Goal: Task Accomplishment & Management: Manage account settings

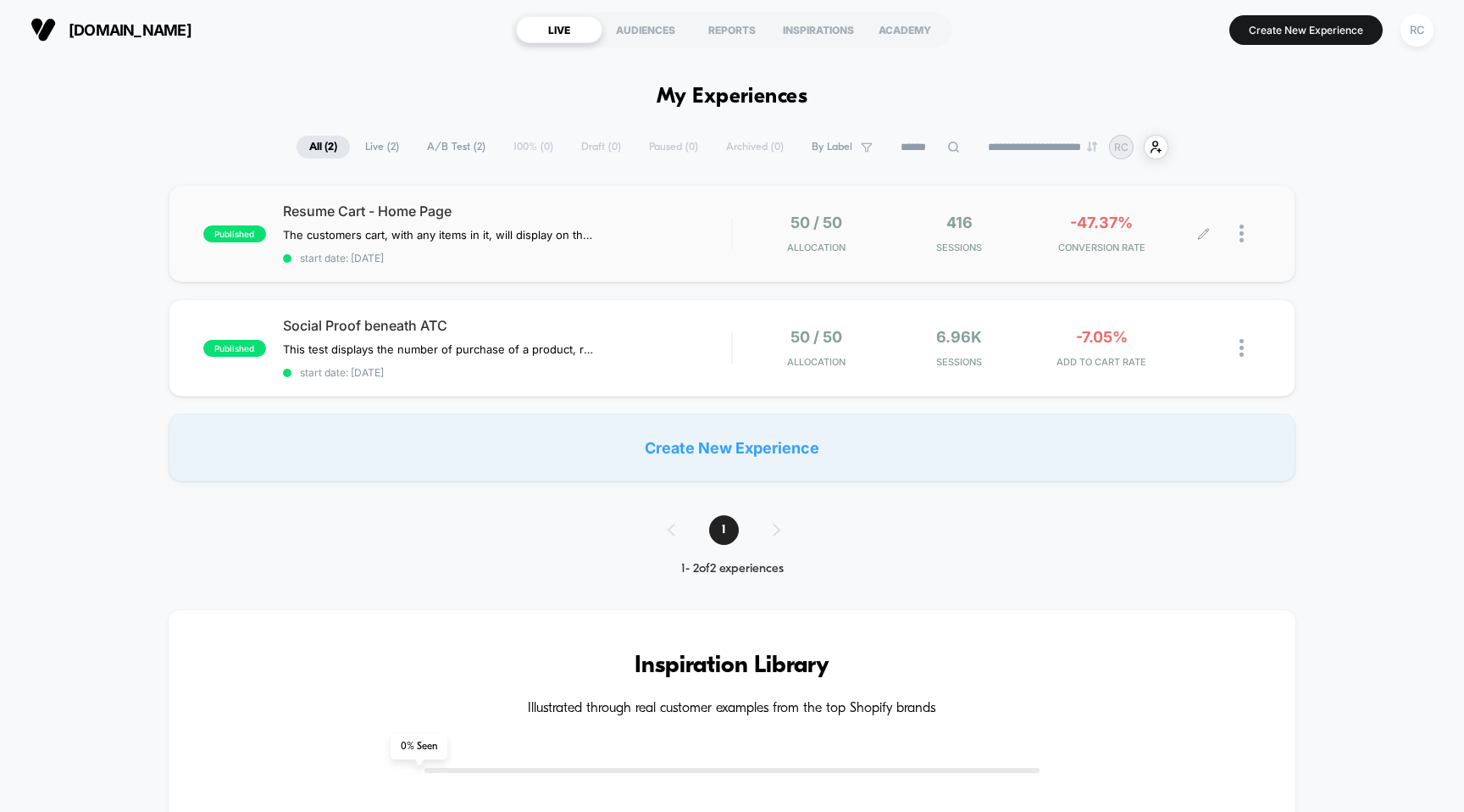
click at [736, 247] on div "50 / 50 Allocation 416 Sessions -47.37% CONVERSION RATE" at bounding box center [997, 233] width 529 height 40
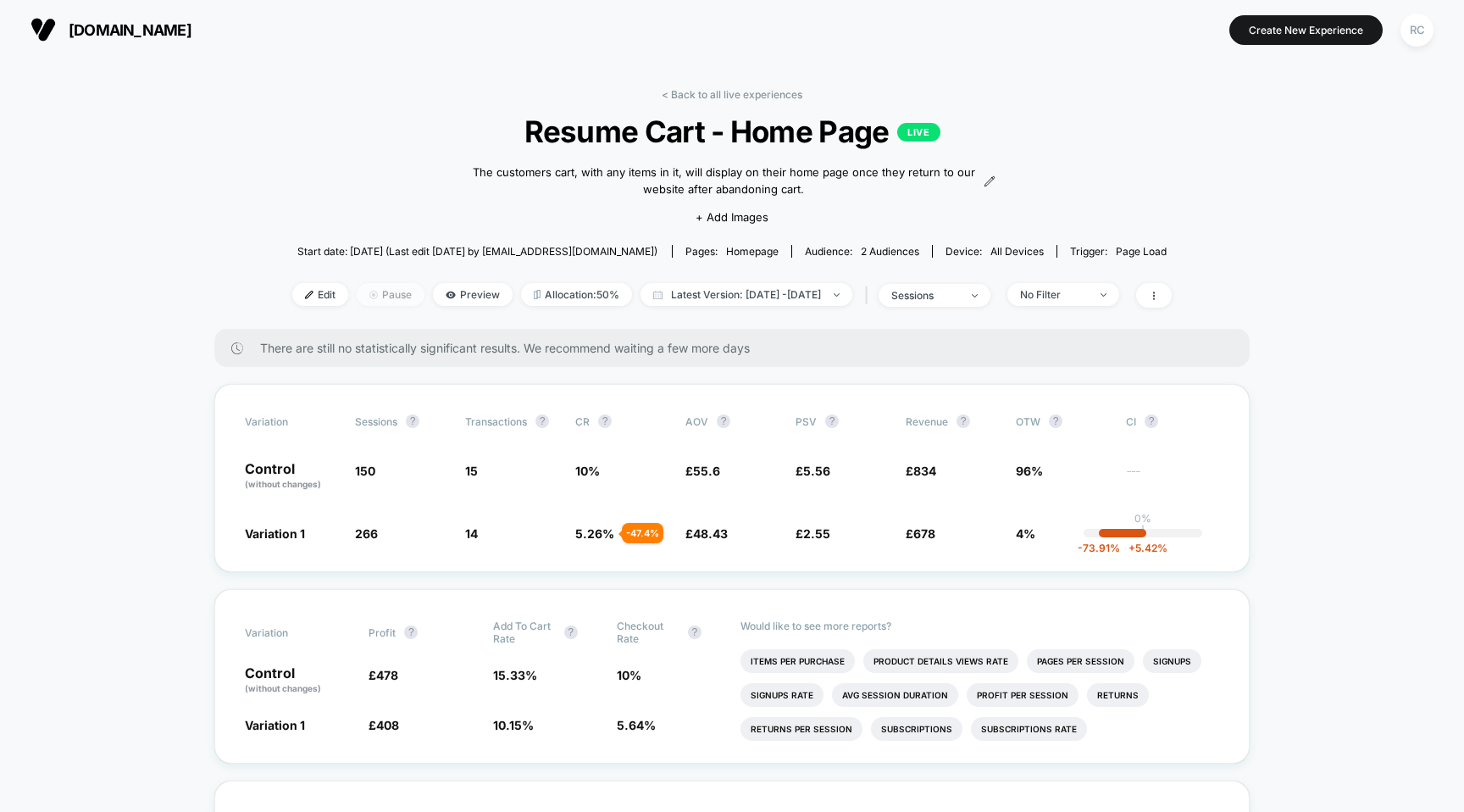
click at [379, 295] on span "Pause" at bounding box center [390, 294] width 67 height 22
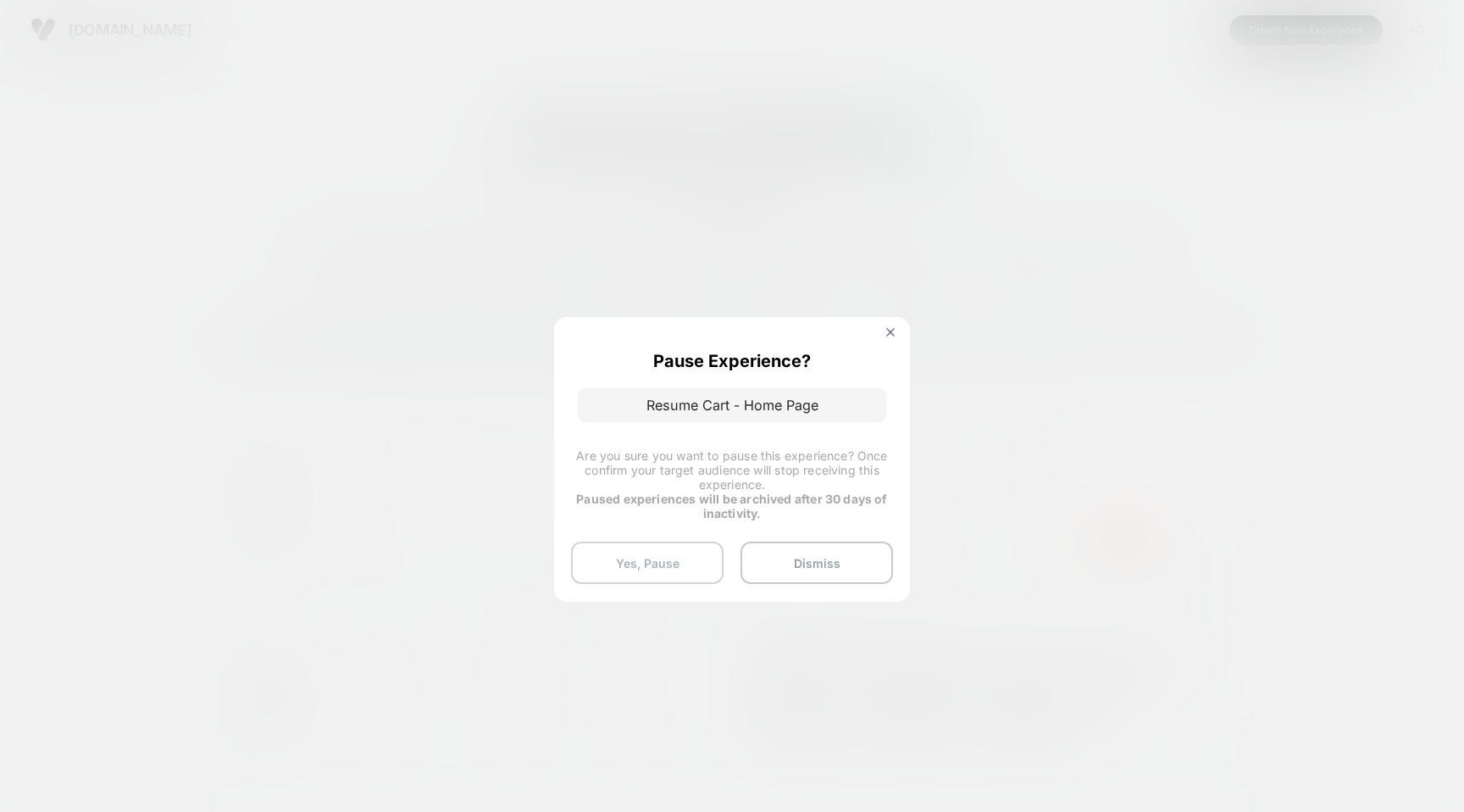
click at [685, 562] on button "Yes, Pause" at bounding box center [647, 562] width 153 height 42
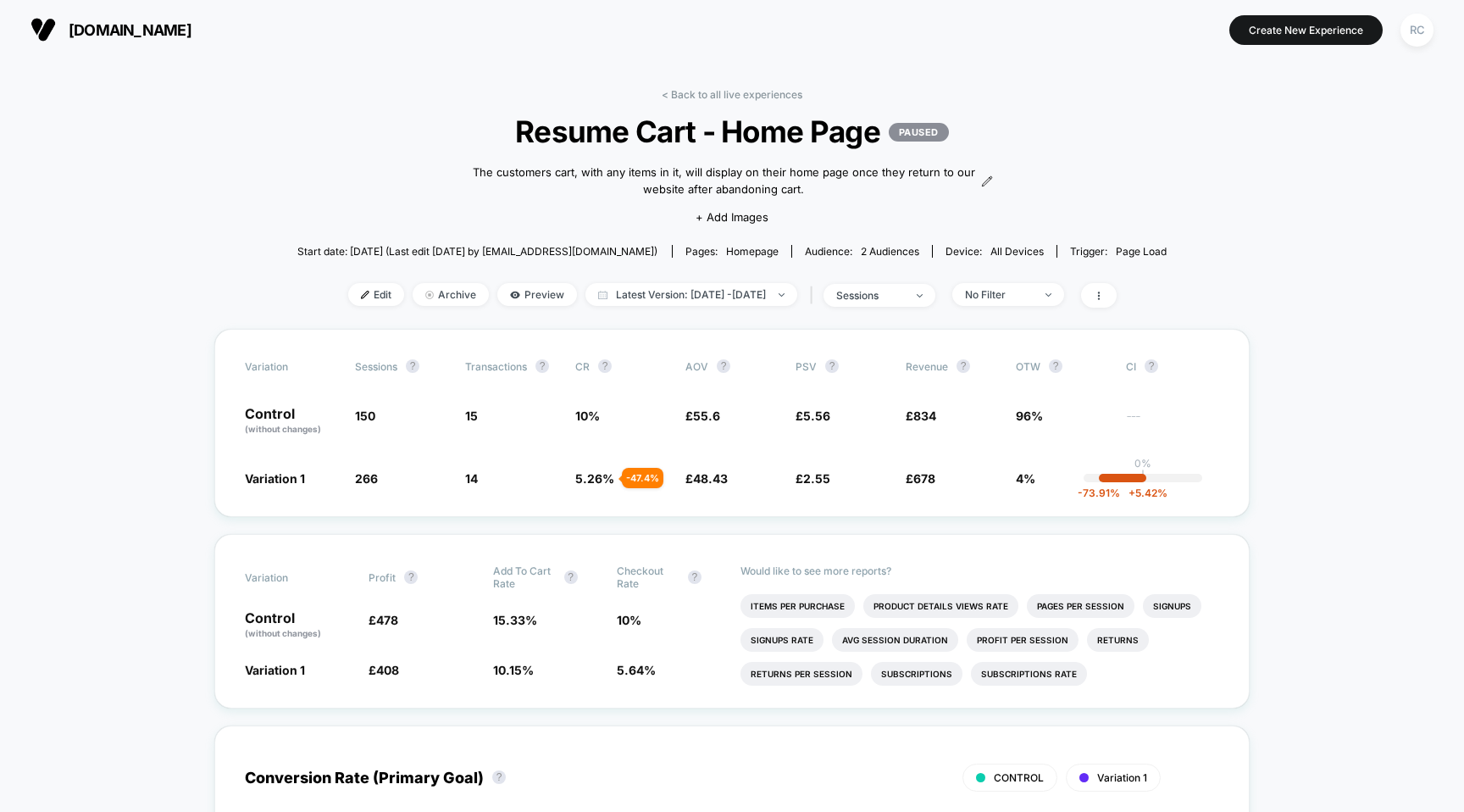
click at [80, 28] on span "[DOMAIN_NAME]" at bounding box center [129, 31] width 123 height 18
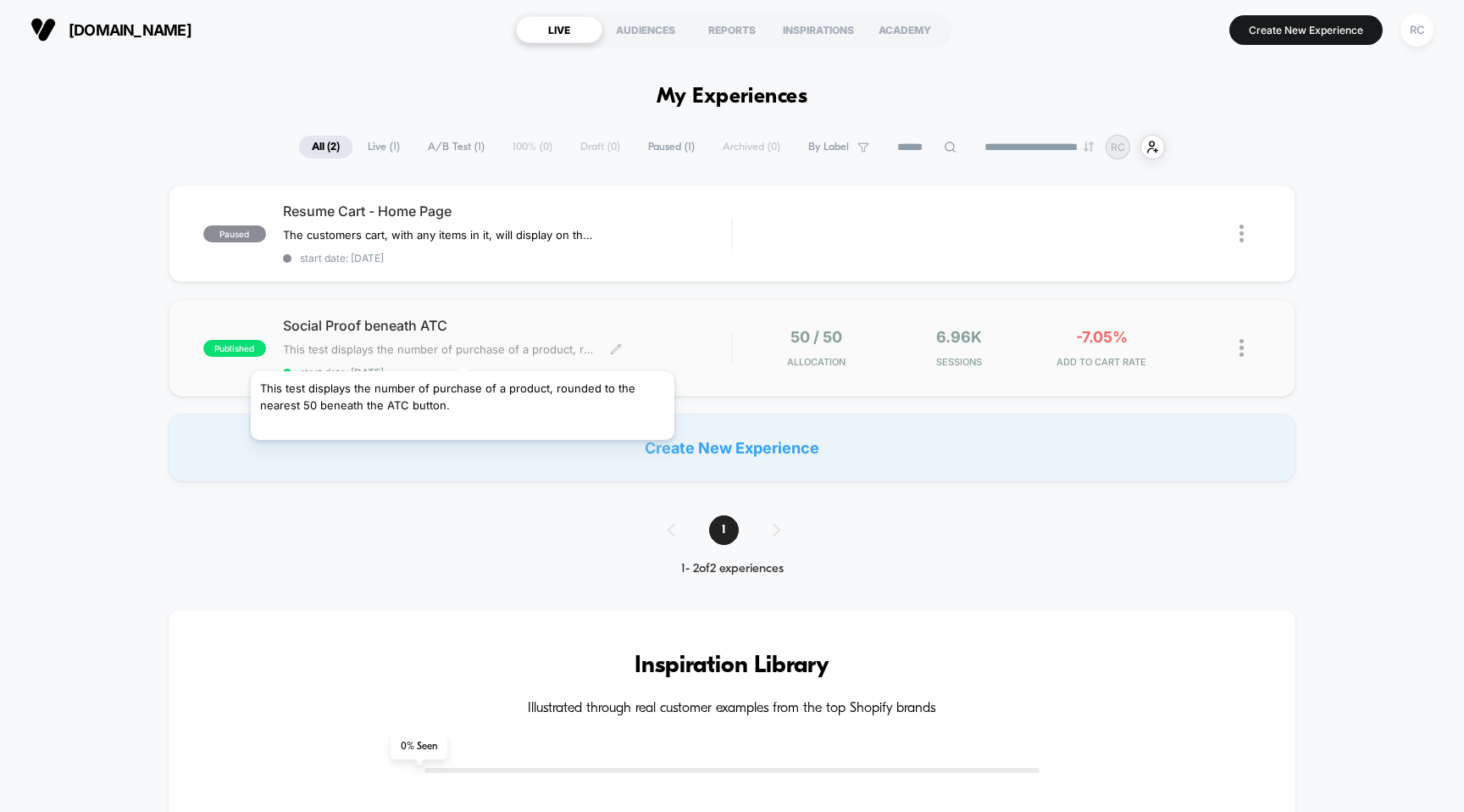
click at [463, 350] on span "This test displays the number of purchase of a product, rounded to the nearest …" at bounding box center [441, 349] width 315 height 13
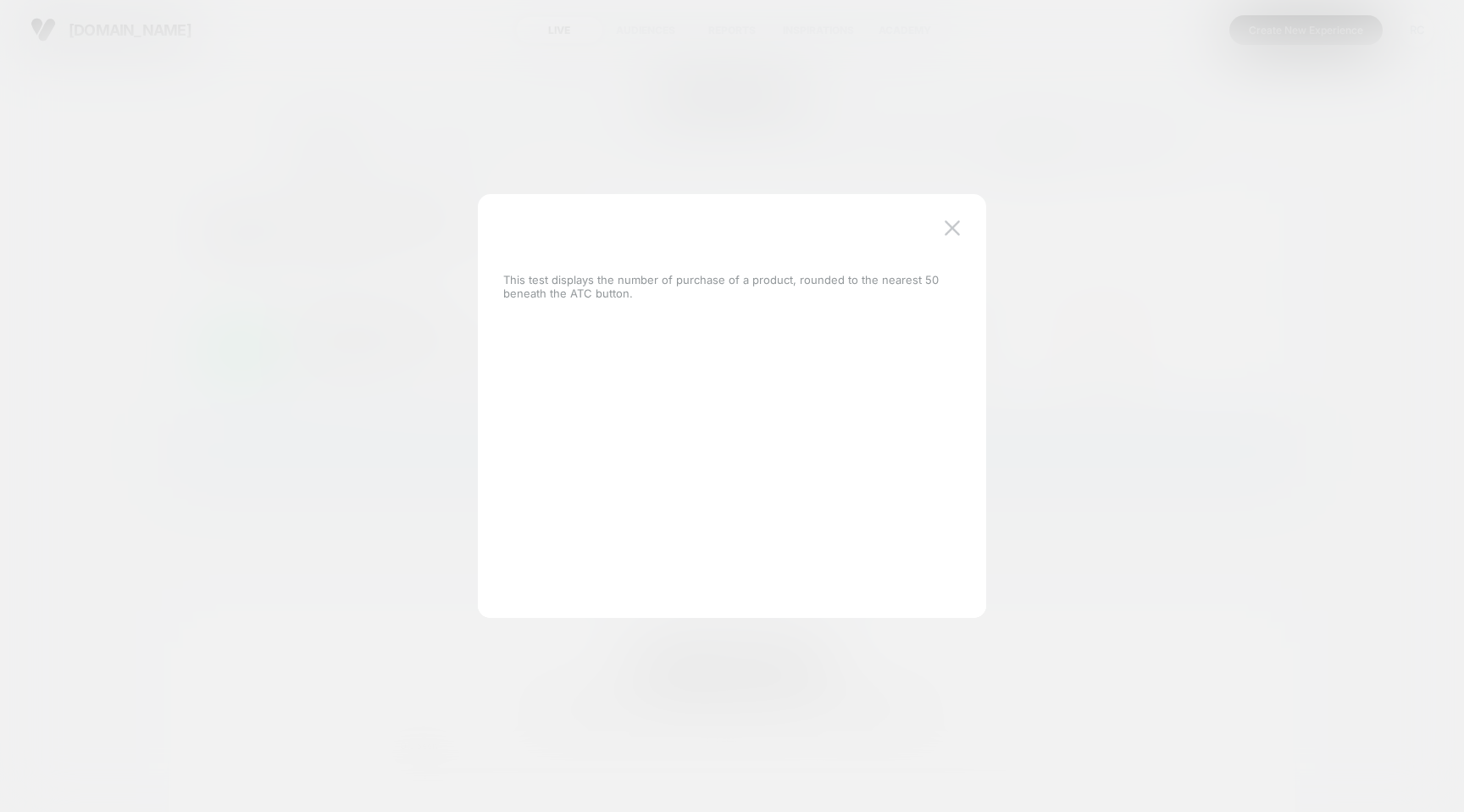
click at [966, 221] on div "This test displays the number of purchase of a product, rounded to the nearest …" at bounding box center [731, 415] width 508 height 406
click at [959, 230] on img at bounding box center [952, 228] width 15 height 14
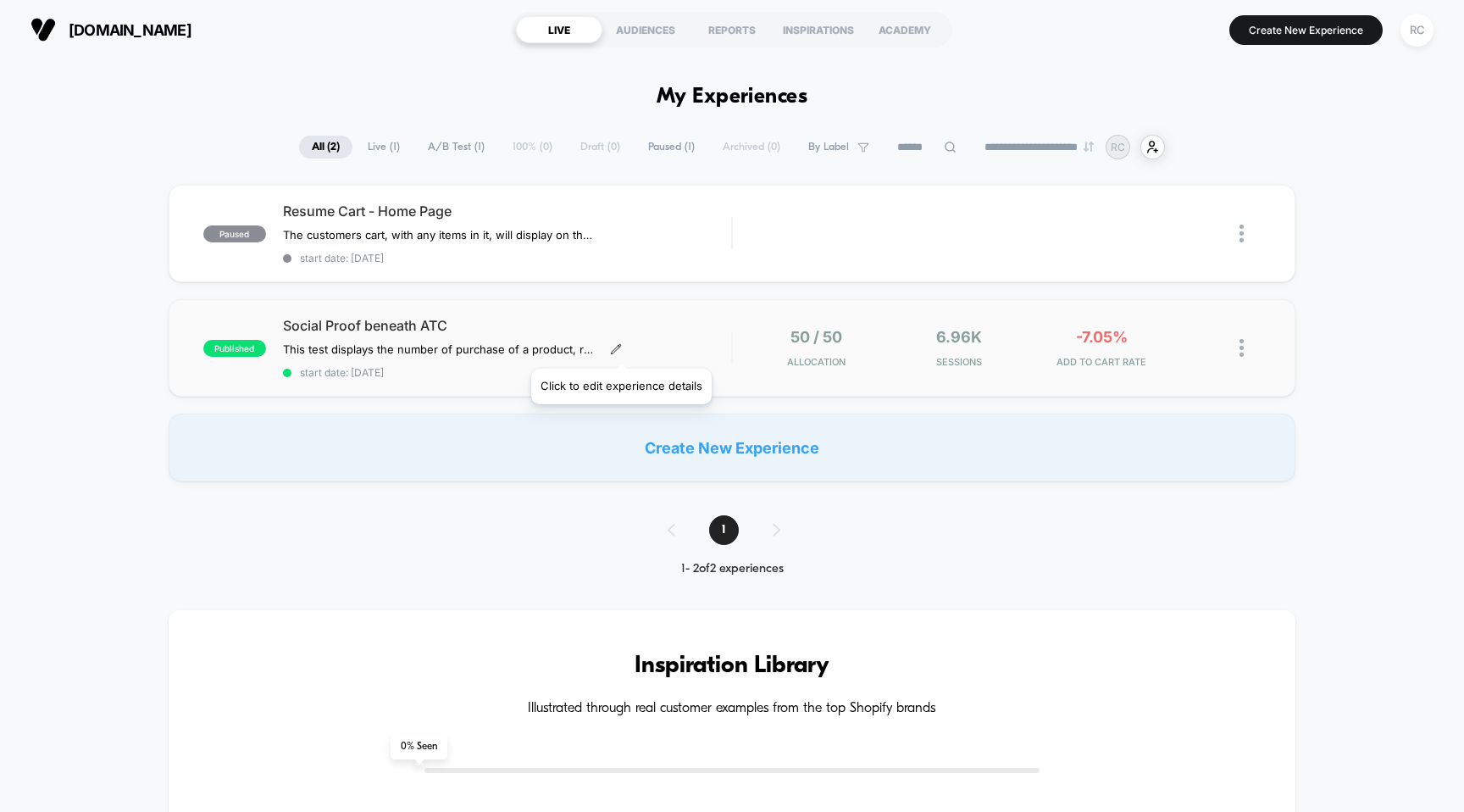
click at [620, 347] on icon at bounding box center [615, 349] width 12 height 12
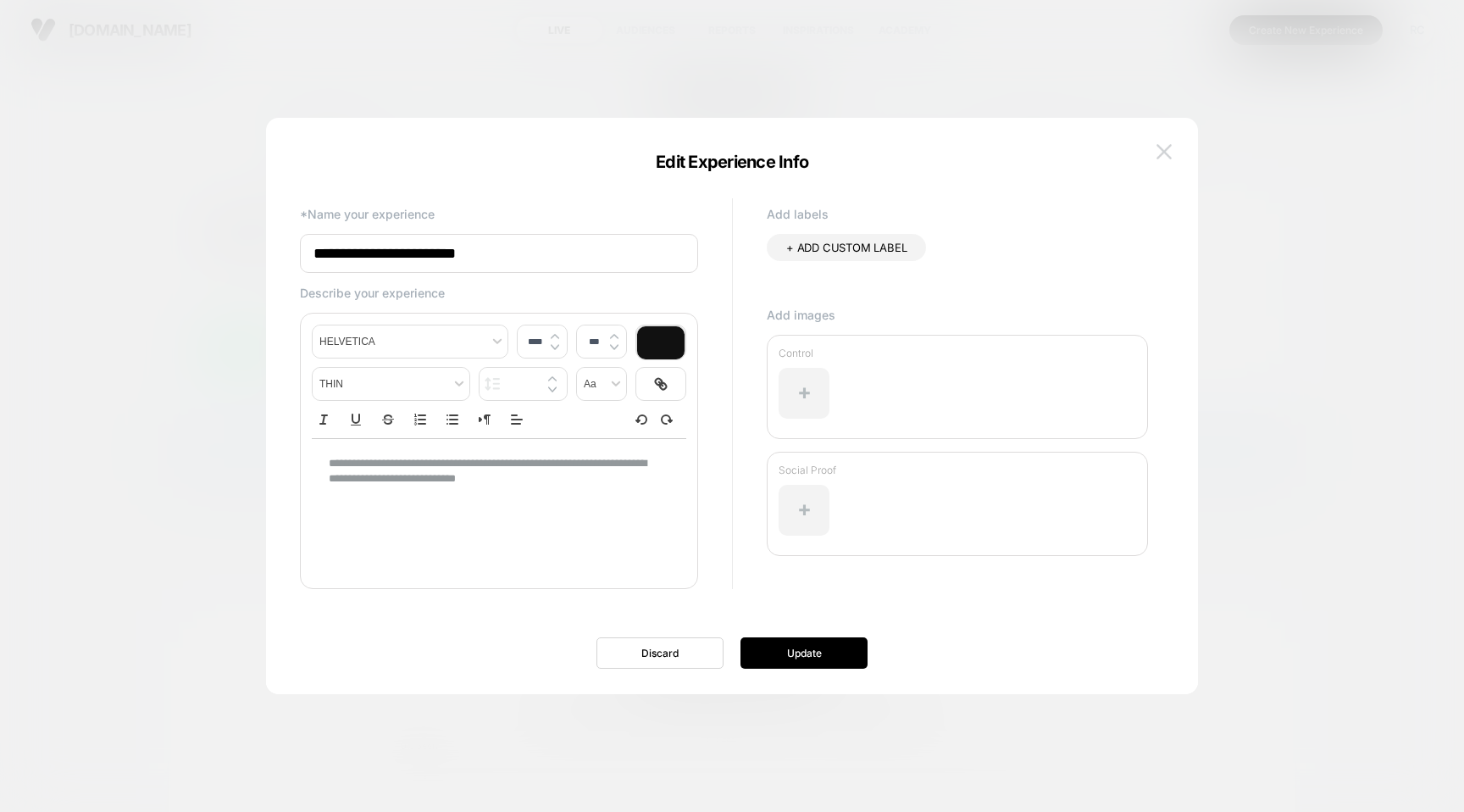
click at [1170, 154] on img at bounding box center [1164, 151] width 15 height 14
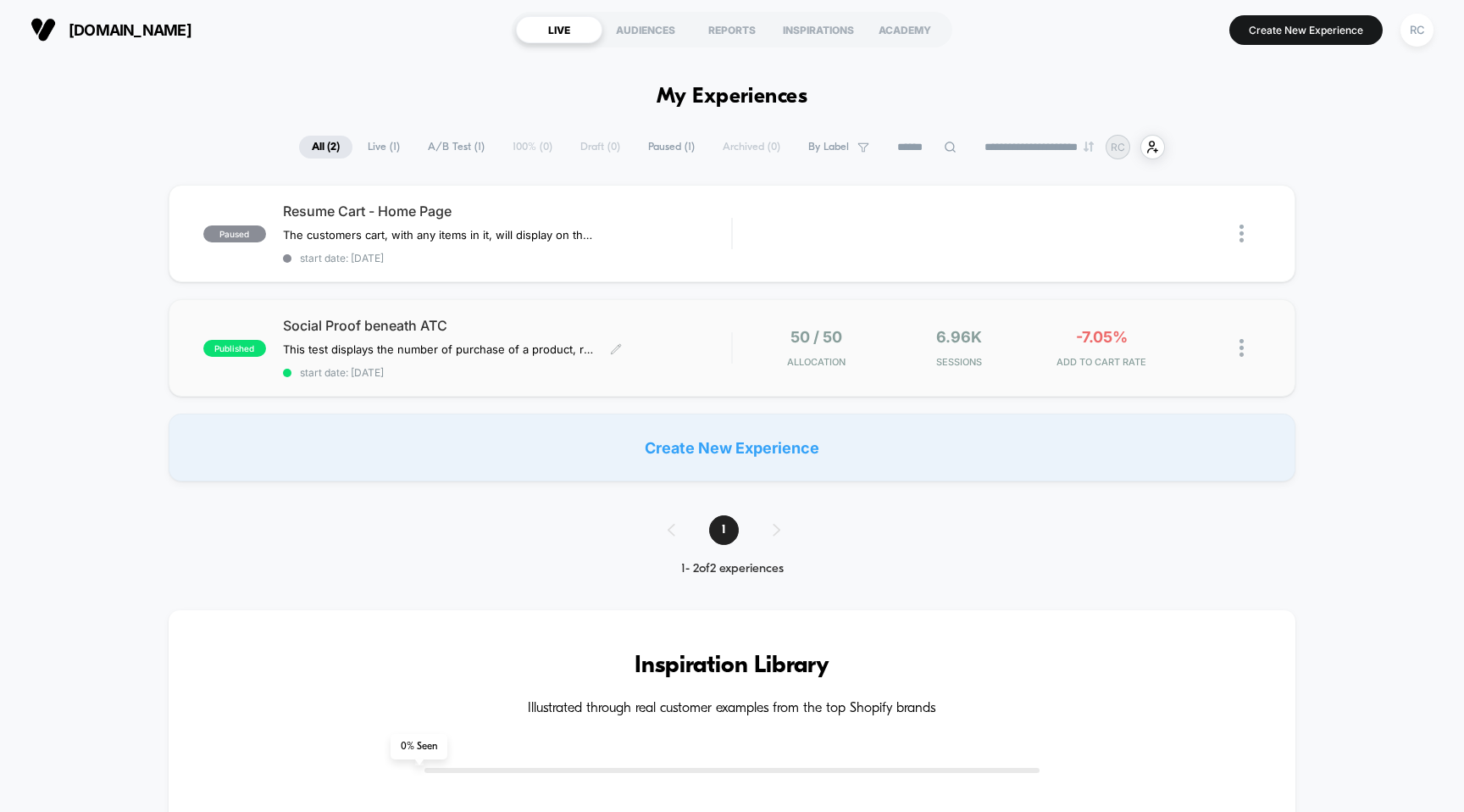
click at [348, 370] on span "start date: [DATE]" at bounding box center [507, 372] width 449 height 13
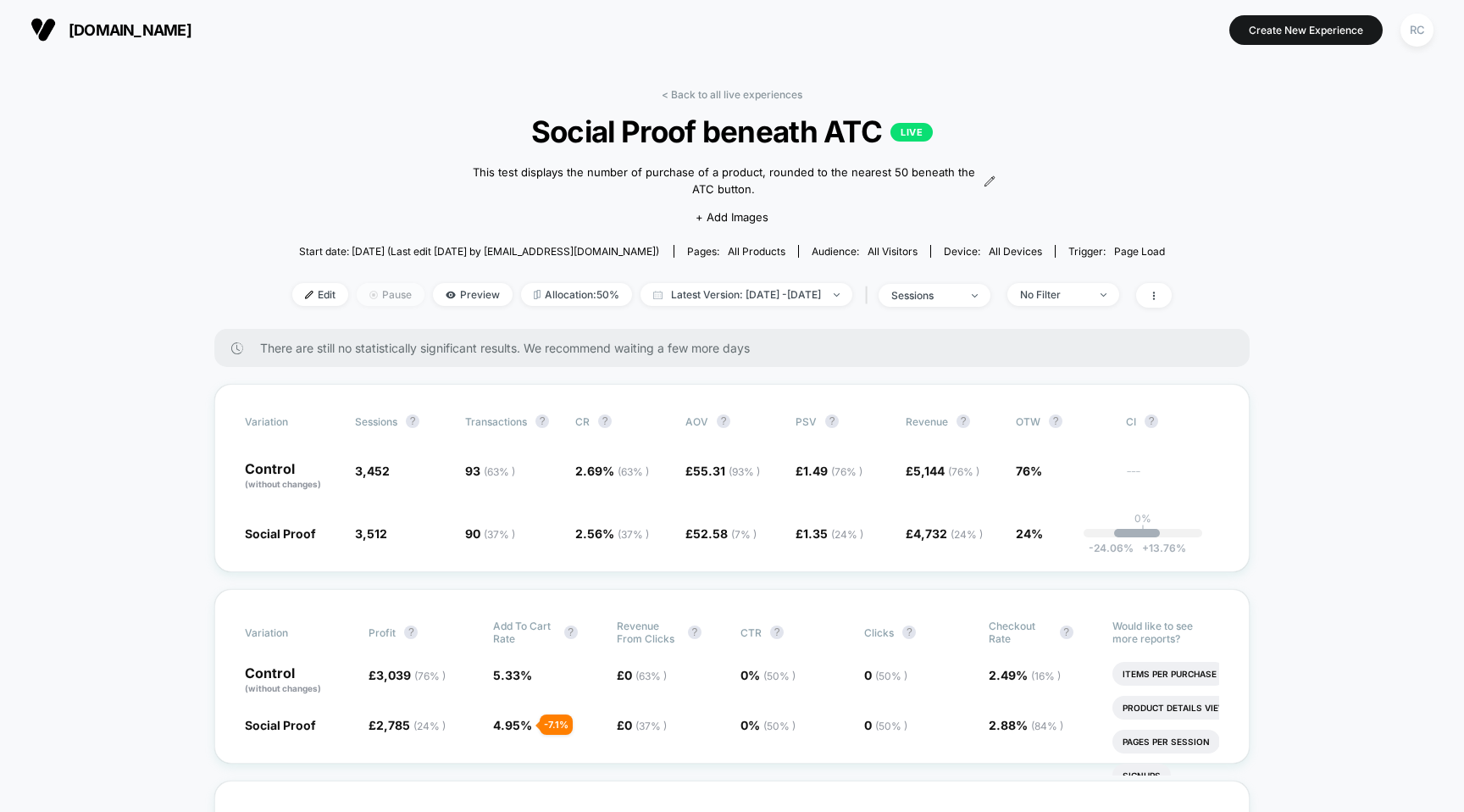
click at [375, 287] on span "Pause" at bounding box center [390, 294] width 67 height 22
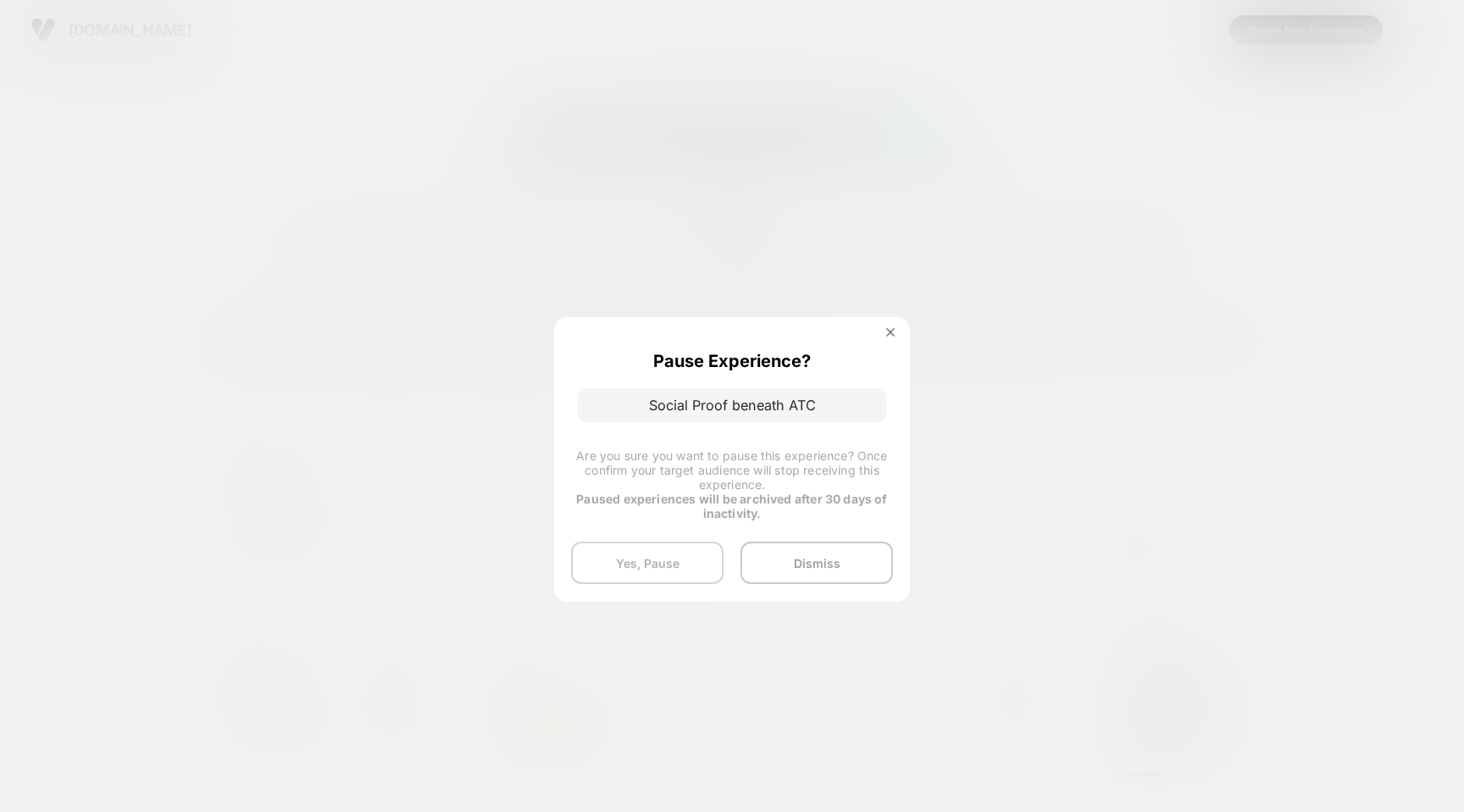
click at [697, 566] on button "Yes, Pause" at bounding box center [647, 562] width 153 height 42
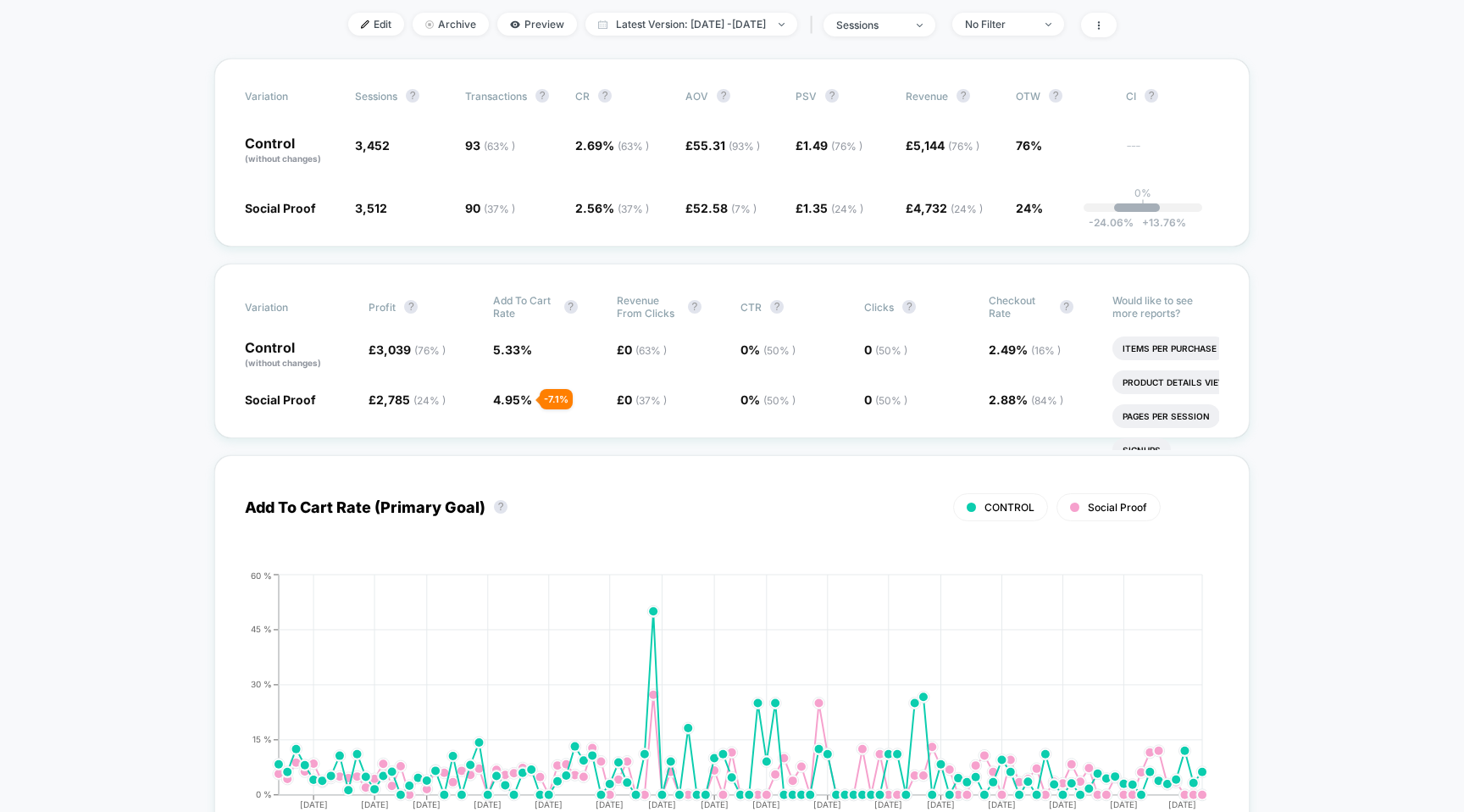
scroll to position [607, 0]
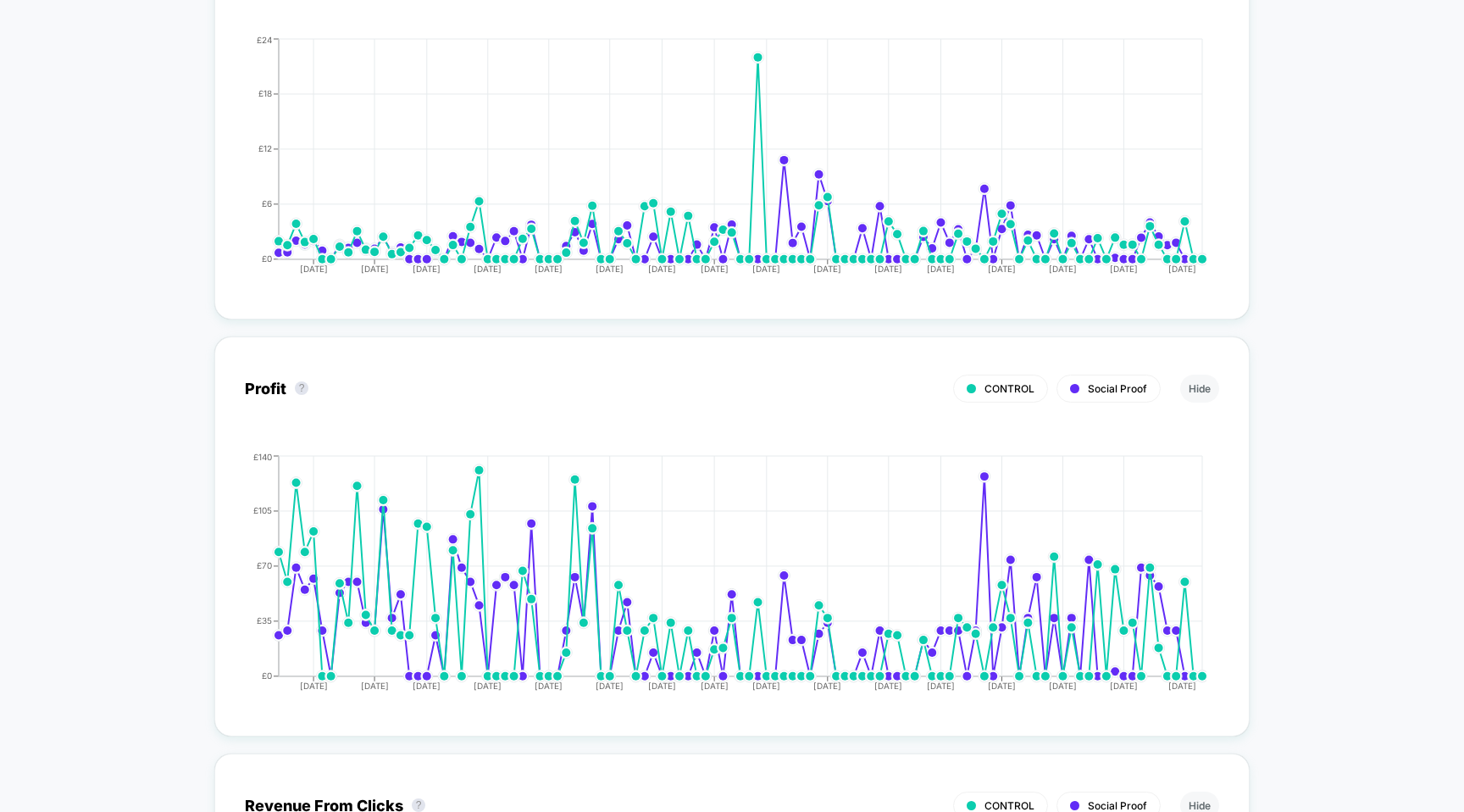
scroll to position [2223, 0]
